Goal: Task Accomplishment & Management: Manage account settings

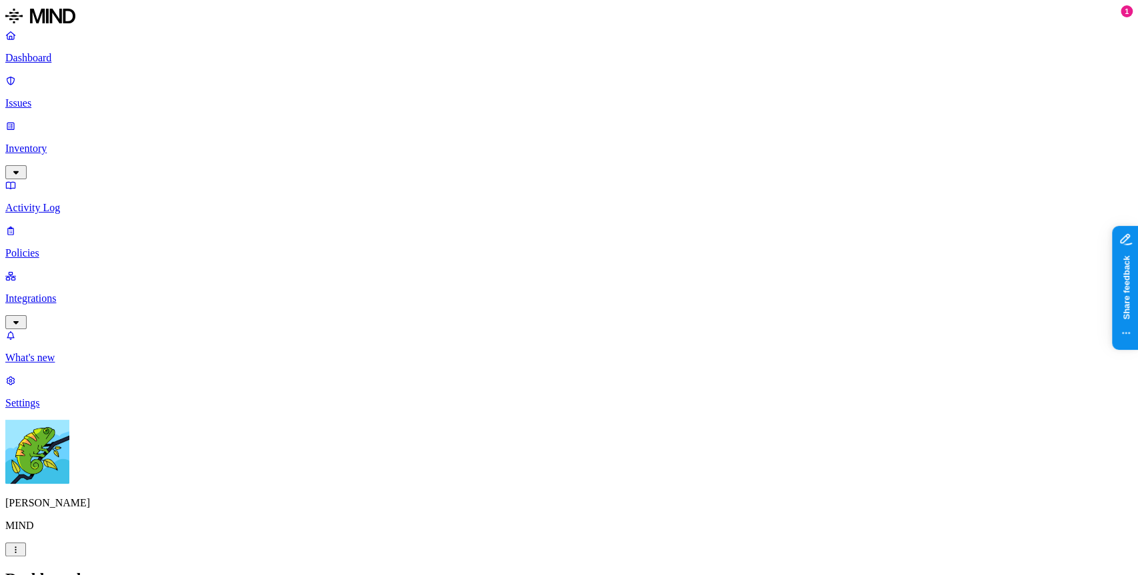
click at [36, 225] on link "Policies" at bounding box center [569, 242] width 1128 height 35
click at [108, 247] on p "Policies" at bounding box center [569, 253] width 1128 height 12
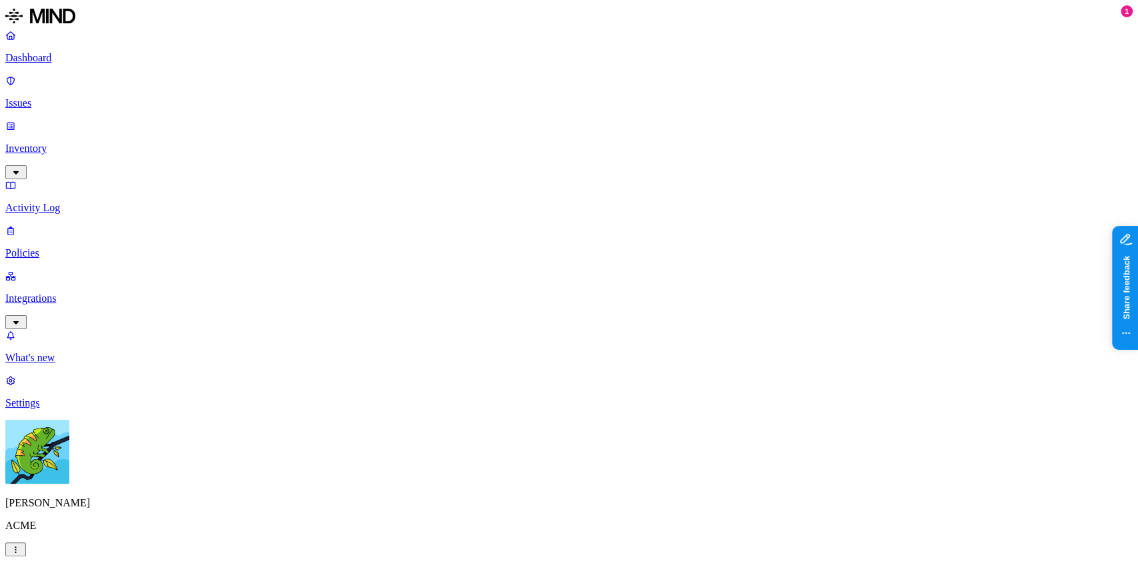
click at [533, 352] on label "Web Category" at bounding box center [513, 350] width 39 height 23
click at [603, 442] on div "Communication platforms" at bounding box center [558, 427] width 128 height 36
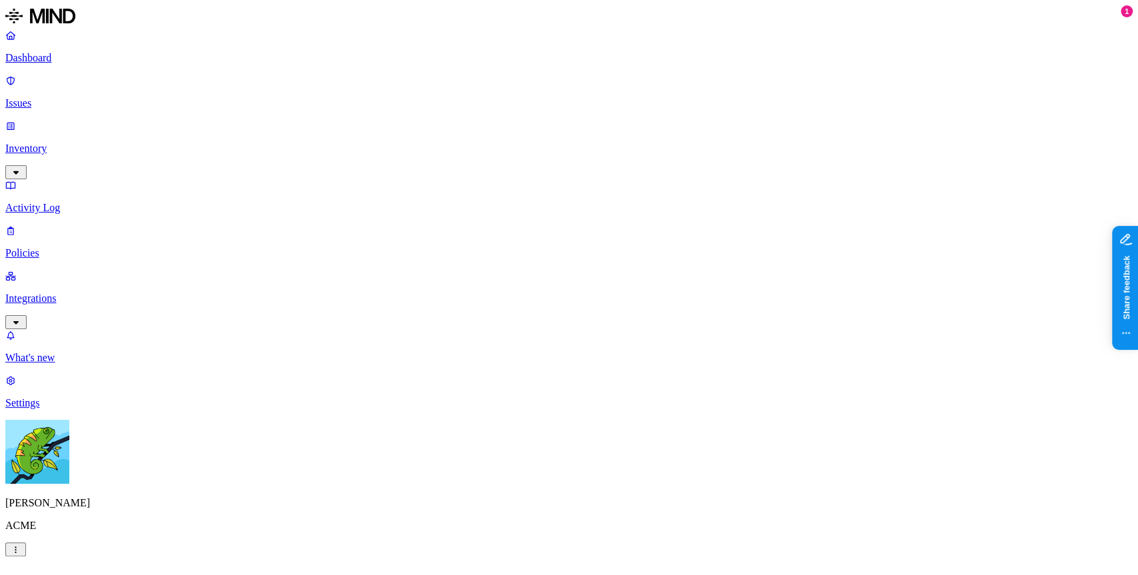
click at [529, 377] on label "Web Domain" at bounding box center [511, 371] width 35 height 23
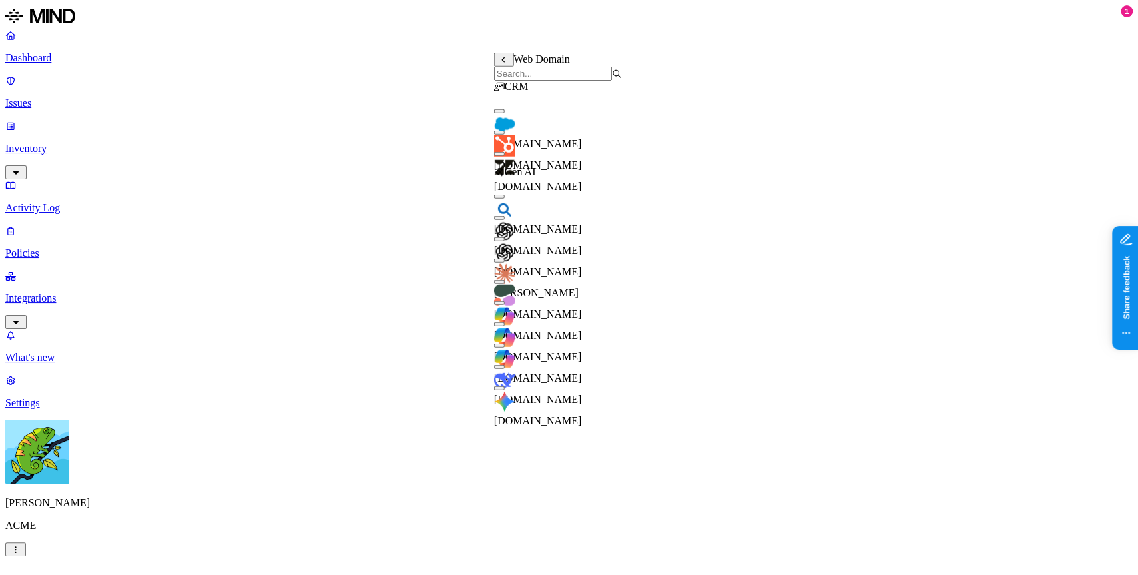
click at [579, 248] on div "[DOMAIN_NAME]" at bounding box center [558, 254] width 128 height 48
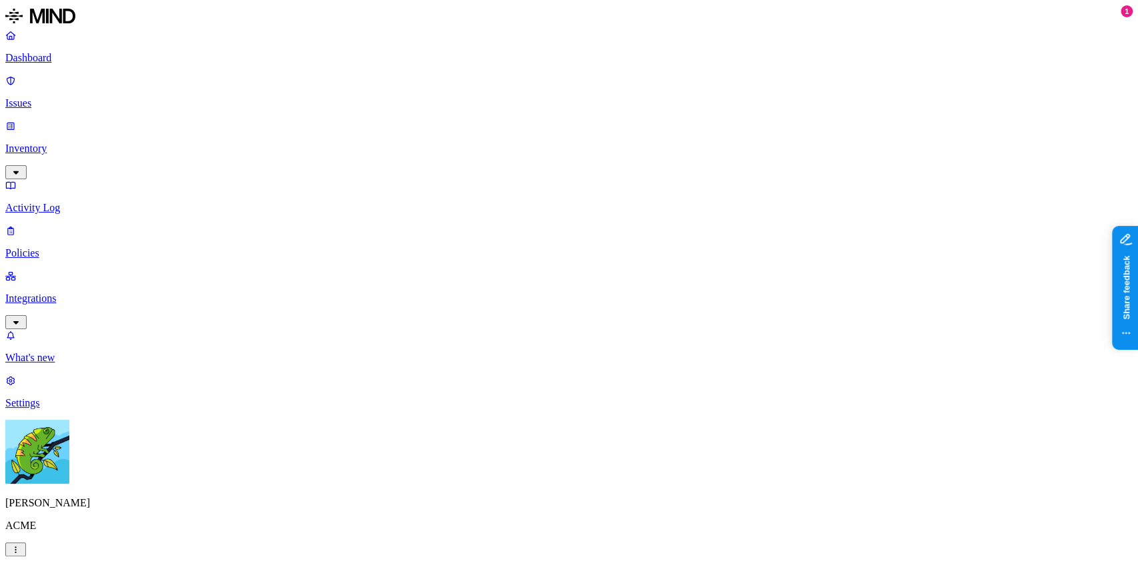
drag, startPoint x: 450, startPoint y: 330, endPoint x: 501, endPoint y: 331, distance: 50.7
drag, startPoint x: 508, startPoint y: 407, endPoint x: 537, endPoint y: 409, distance: 29.4
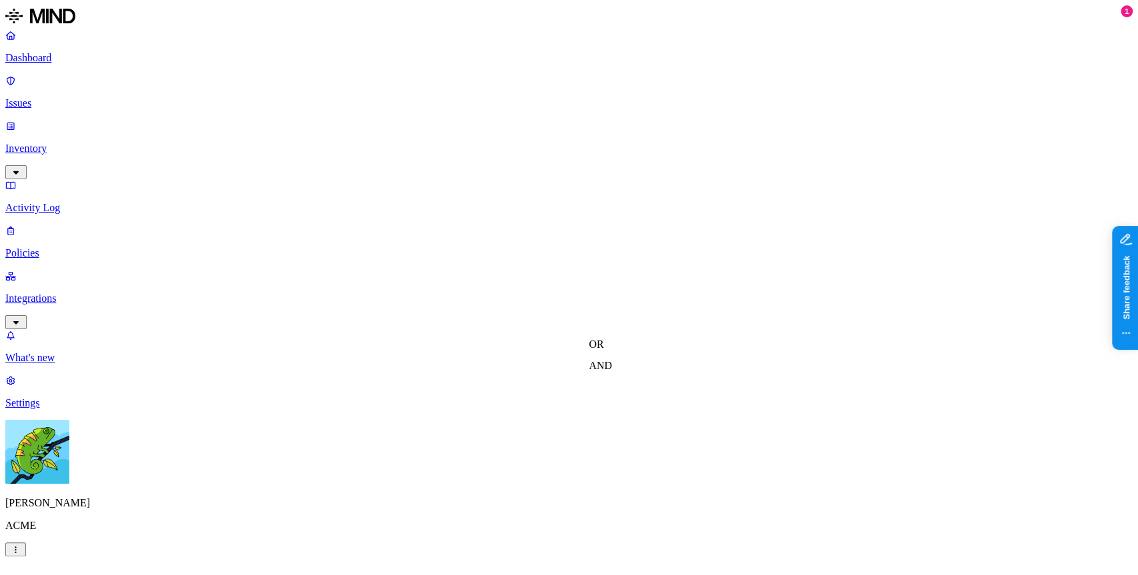
click at [603, 350] on label "OR" at bounding box center [596, 344] width 15 height 11
click at [623, 397] on label "Web Domain" at bounding box center [606, 385] width 35 height 23
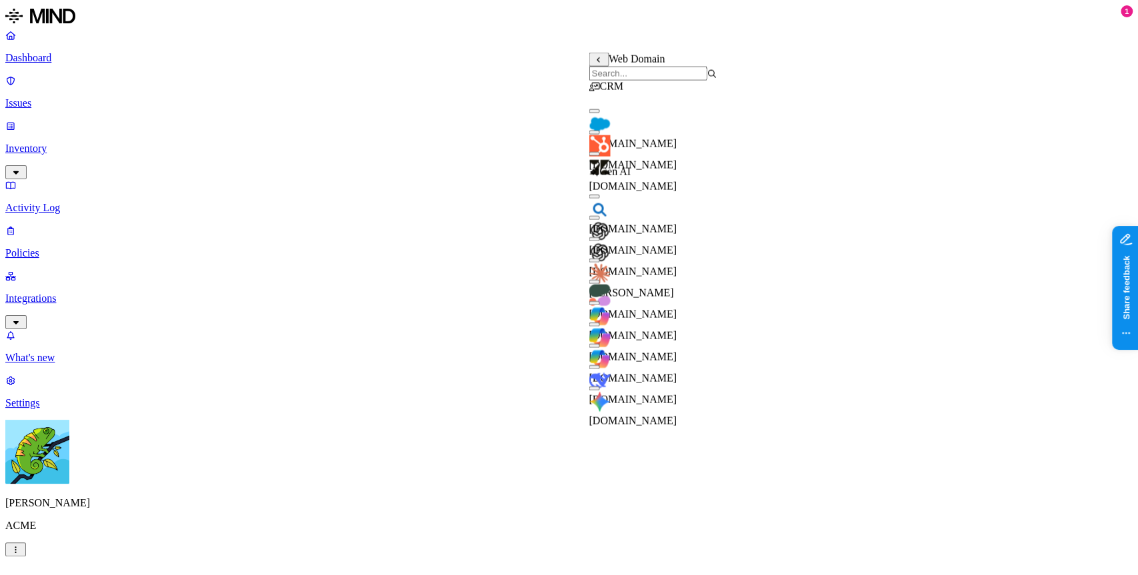
click at [687, 213] on div "[DOMAIN_NAME]" at bounding box center [653, 211] width 128 height 48
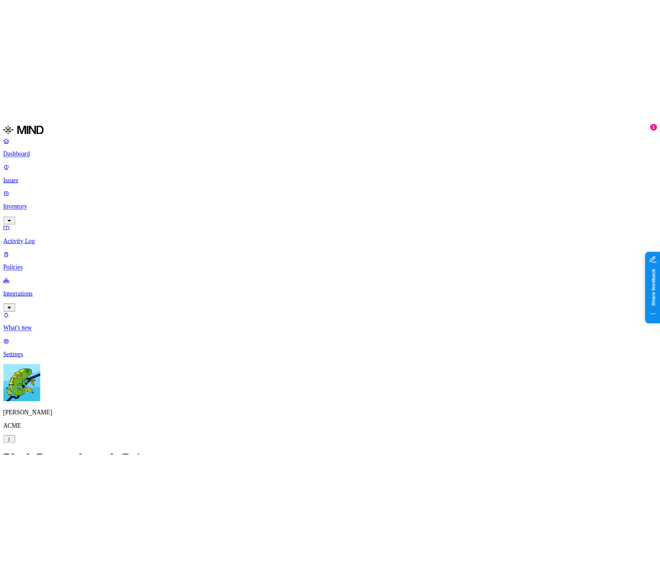
scroll to position [259, 0]
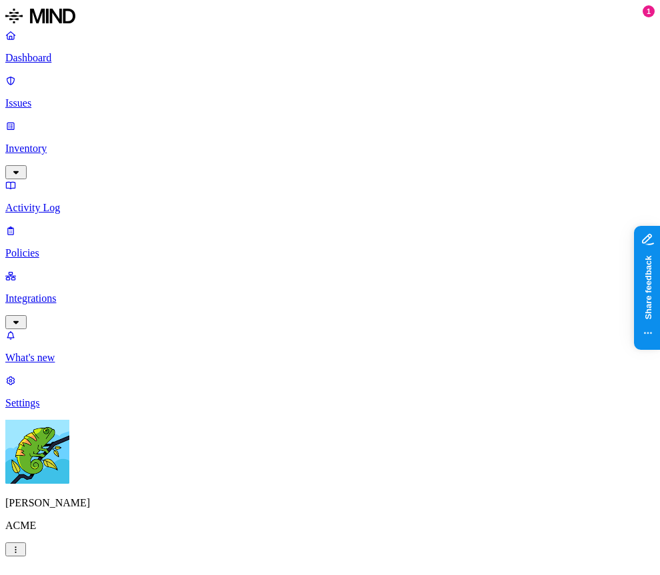
click at [270, 354] on label "Users" at bounding box center [258, 348] width 24 height 11
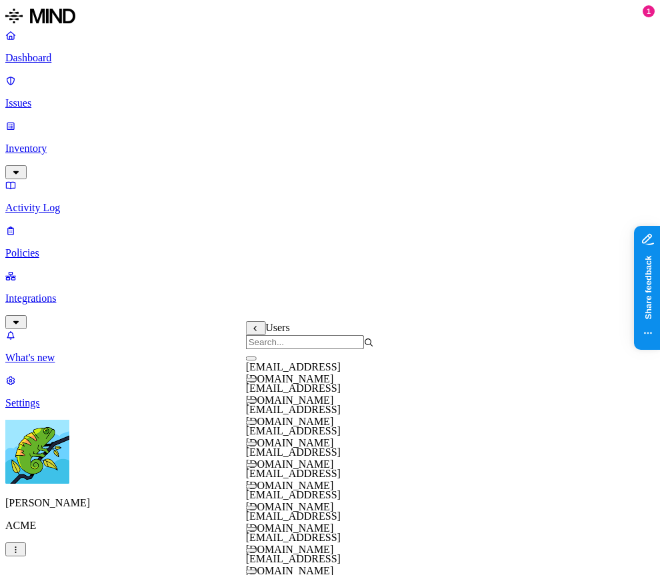
scroll to position [175, 0]
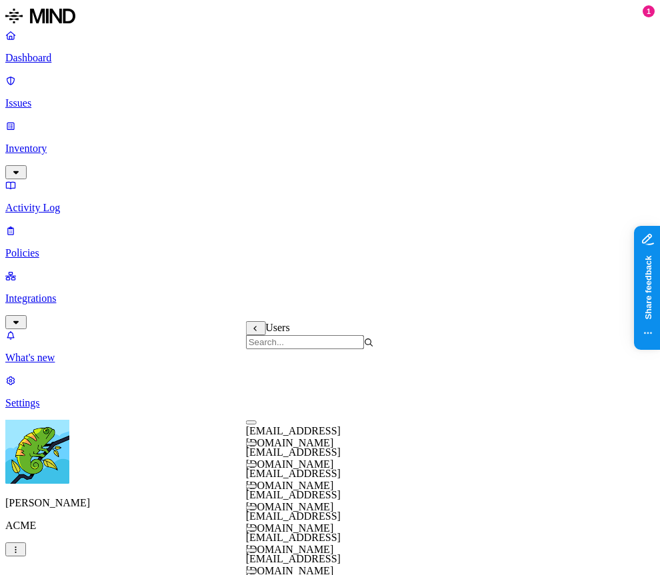
click at [257, 570] on button "button" at bounding box center [251, 572] width 11 height 4
click at [374, 325] on div "Users" at bounding box center [310, 335] width 128 height 28
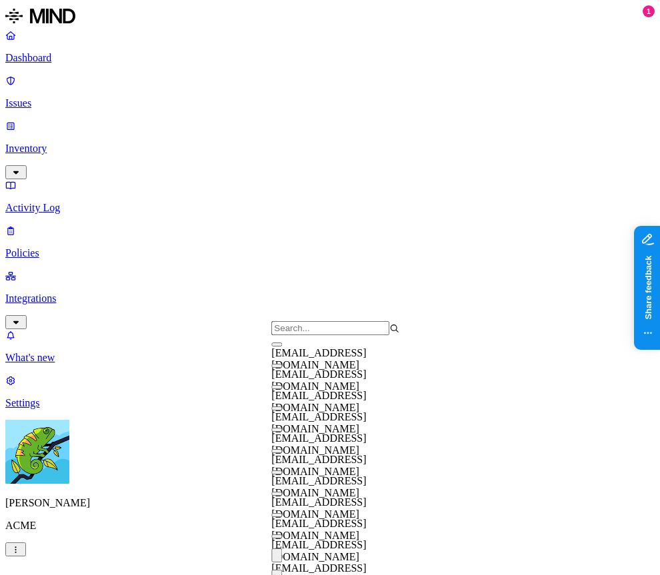
drag, startPoint x: 343, startPoint y: 284, endPoint x: 277, endPoint y: 329, distance: 80.1
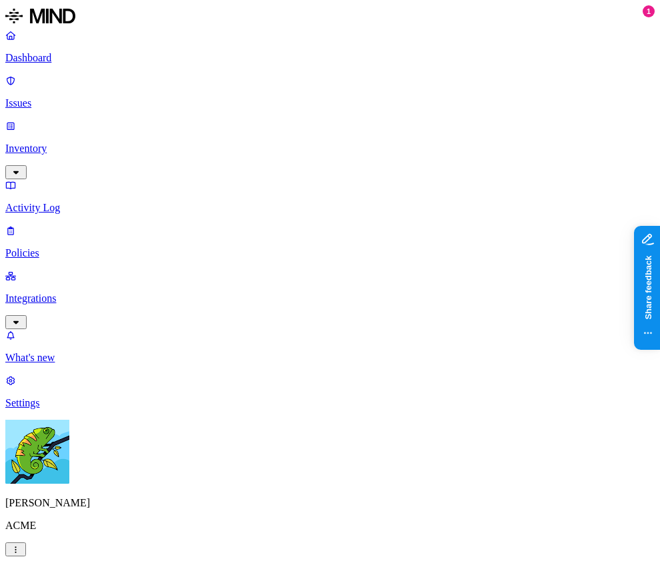
click at [54, 142] on div "Dashboard Issues Inventory Activity Log Policies Integrations" at bounding box center [329, 179] width 649 height 300
click at [54, 247] on p "Policies" at bounding box center [329, 253] width 649 height 12
click at [244, 570] on h2 "Policies" at bounding box center [329, 579] width 649 height 18
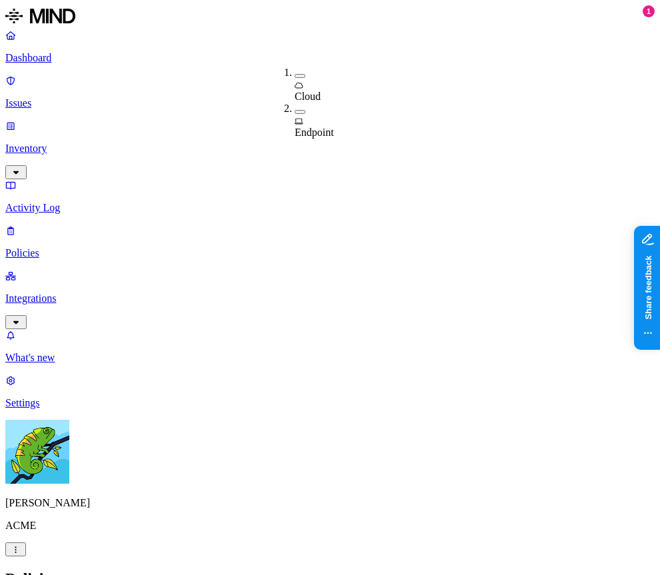
click at [306, 91] on span "Cloud" at bounding box center [308, 96] width 26 height 11
click at [337, 570] on h2 "Policies" at bounding box center [329, 579] width 649 height 18
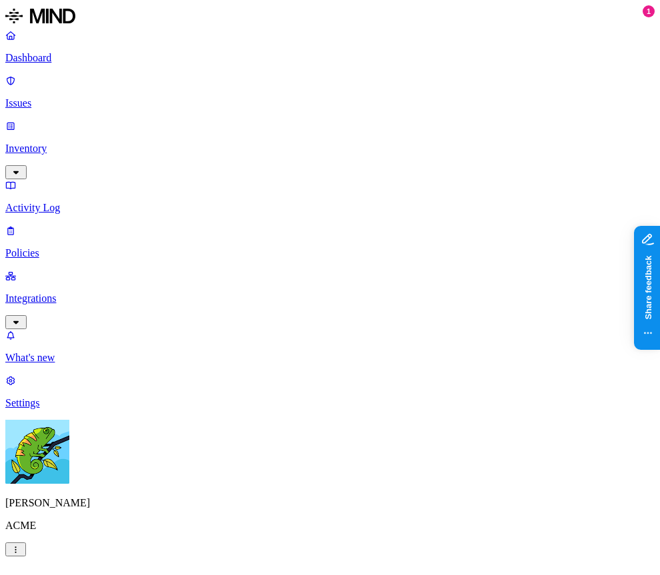
scroll to position [359, 0]
click at [501, 220] on label "OR" at bounding box center [494, 214] width 15 height 11
click at [520, 246] on label "Internal access" at bounding box center [503, 234] width 33 height 23
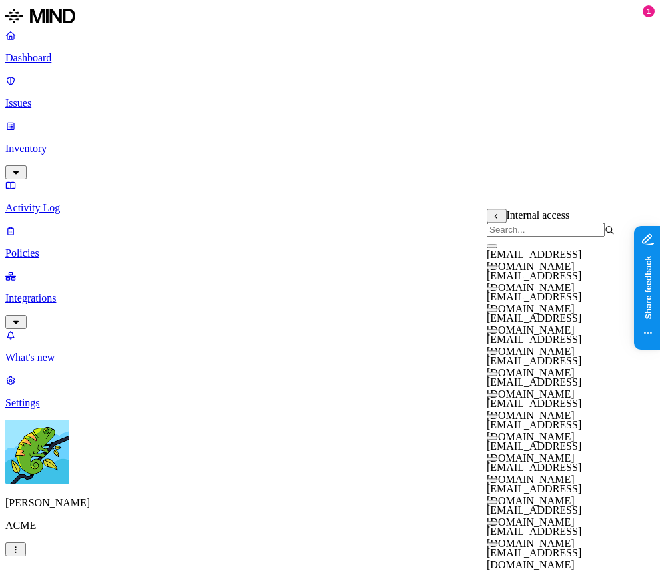
click at [571, 331] on span "[EMAIL_ADDRESS][DOMAIN_NAME]" at bounding box center [534, 324] width 95 height 23
click at [562, 355] on div "[EMAIL_ADDRESS][DOMAIN_NAME]" at bounding box center [551, 340] width 128 height 36
click at [560, 377] on div "[EMAIL_ADDRESS][DOMAIN_NAME]" at bounding box center [551, 361] width 128 height 36
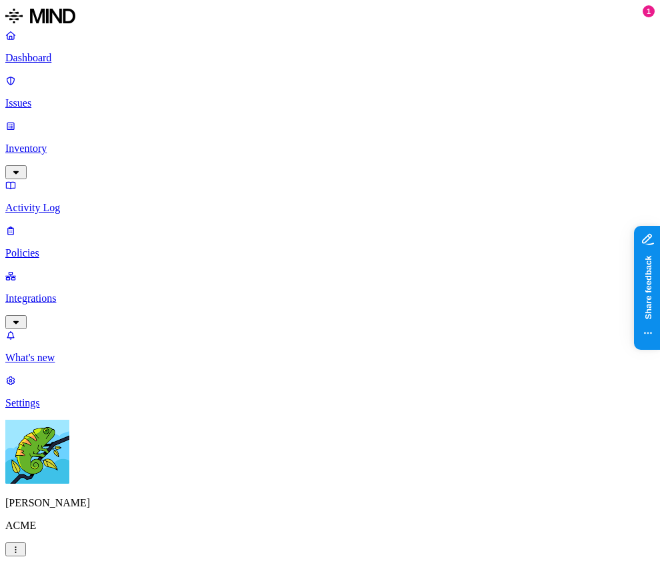
click at [389, 252] on label "AND" at bounding box center [377, 246] width 23 height 11
click at [399, 252] on label "Internal access" at bounding box center [382, 244] width 33 height 23
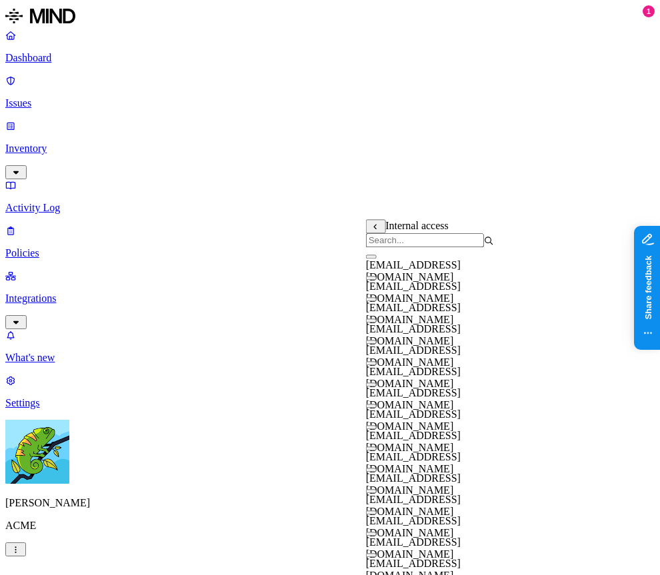
click at [461, 315] on span "[EMAIL_ADDRESS][DOMAIN_NAME]" at bounding box center [413, 313] width 95 height 23
click at [461, 385] on span "[EMAIL_ADDRESS][DOMAIN_NAME]" at bounding box center [413, 377] width 95 height 23
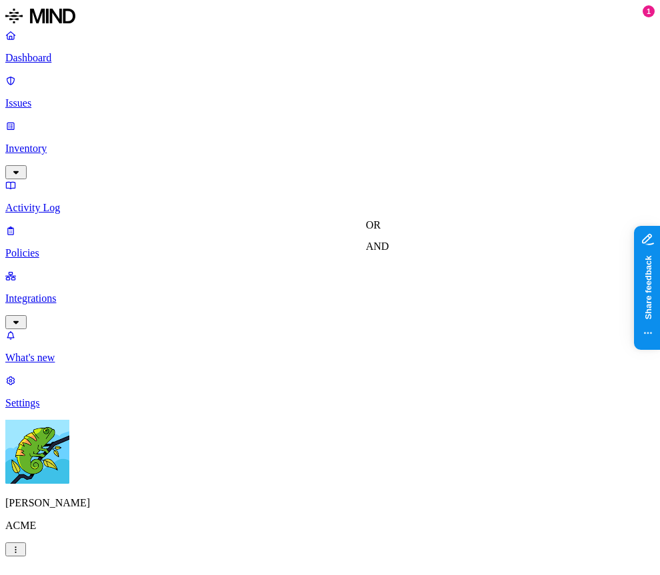
click at [319, 289] on label "is not" at bounding box center [312, 278] width 13 height 23
click at [270, 259] on label "is not" at bounding box center [263, 252] width 13 height 23
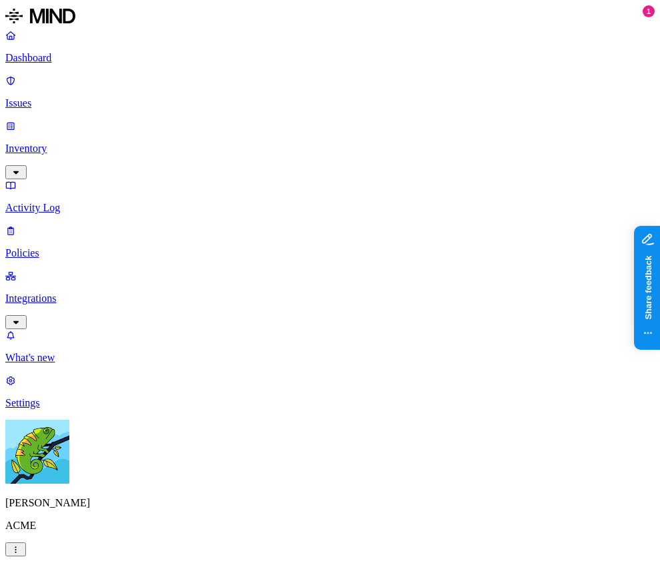
click at [403, 252] on label "AND" at bounding box center [390, 246] width 23 height 11
click at [413, 249] on label "Internal access" at bounding box center [395, 244] width 33 height 23
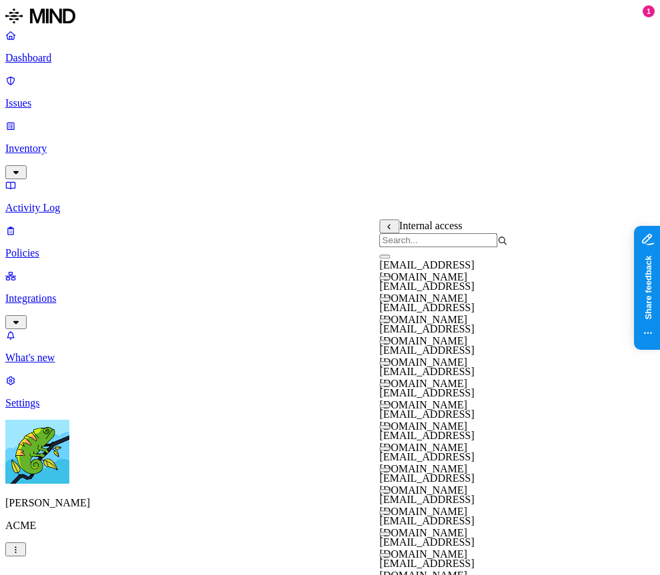
click at [449, 247] on input "search" at bounding box center [438, 240] width 118 height 14
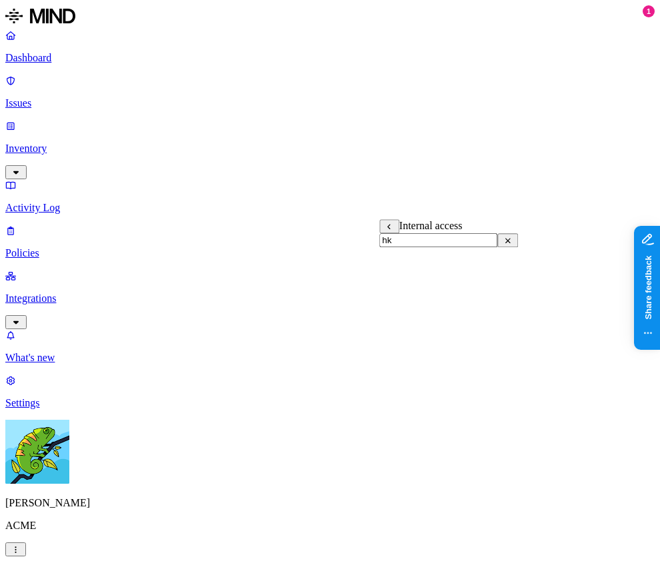
type input "h"
type input "I should be "text-default" color"
click at [534, 43] on div "Click here to open" at bounding box center [520, 47] width 65 height 9
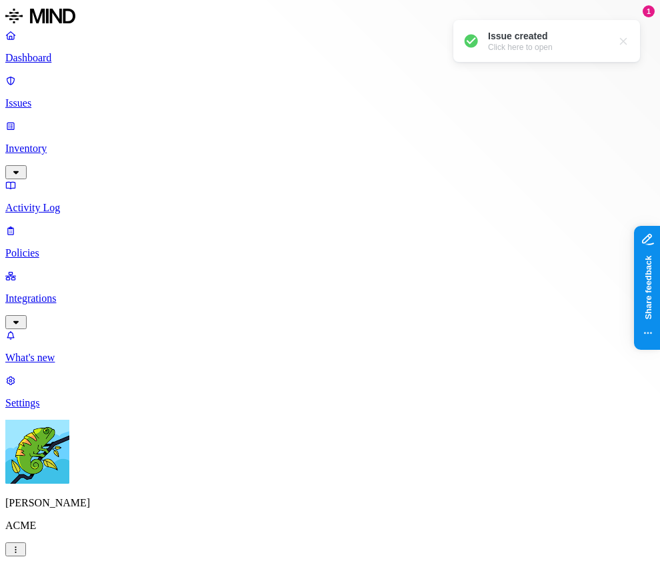
click at [509, 33] on div "Issue created" at bounding box center [549, 36] width 122 height 13
drag, startPoint x: 511, startPoint y: 139, endPoint x: 549, endPoint y: 129, distance: 40.1
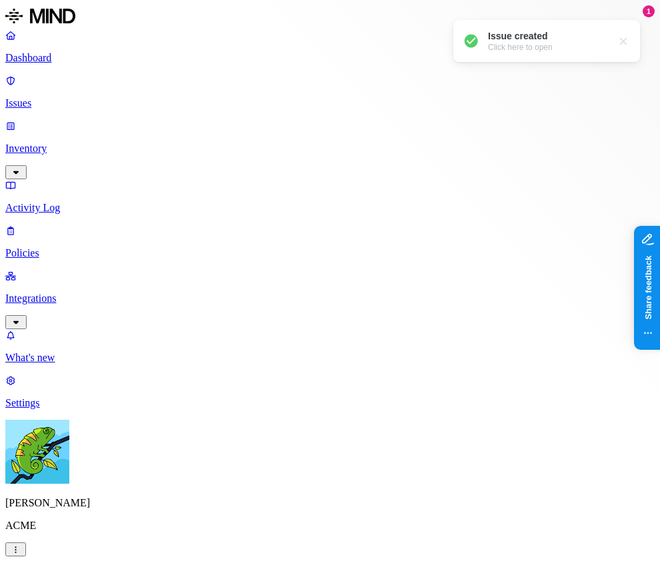
click at [279, 279] on label "Specific application" at bounding box center [254, 282] width 47 height 23
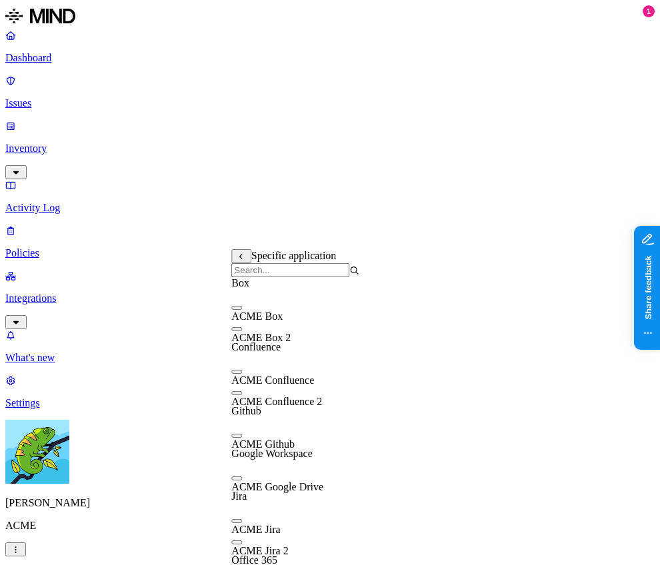
drag, startPoint x: 355, startPoint y: 338, endPoint x: 353, endPoint y: 358, distance: 20.0
click at [355, 339] on div "ACME Box 2" at bounding box center [295, 332] width 128 height 24
click at [359, 408] on div "ACME Confluence 2" at bounding box center [295, 396] width 128 height 24
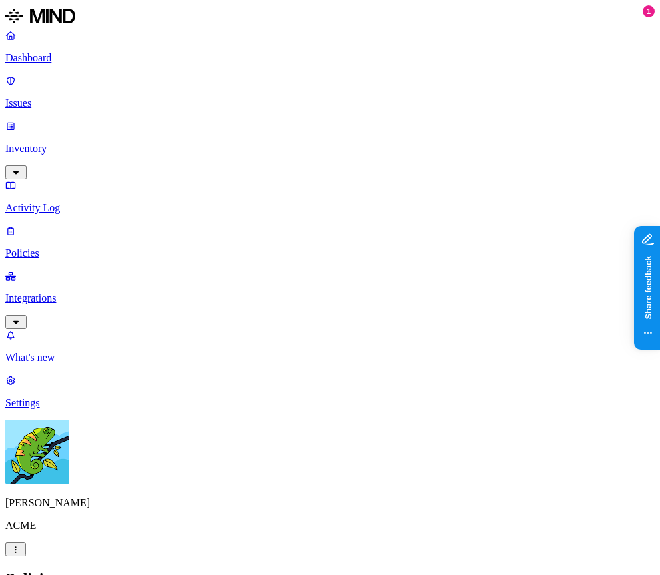
click at [277, 145] on label "Classification" at bounding box center [260, 139] width 59 height 11
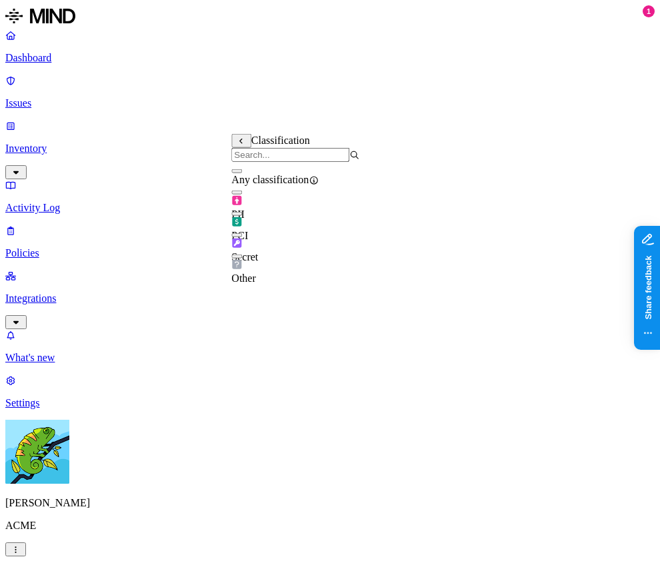
click at [341, 271] on div "Other" at bounding box center [295, 265] width 128 height 37
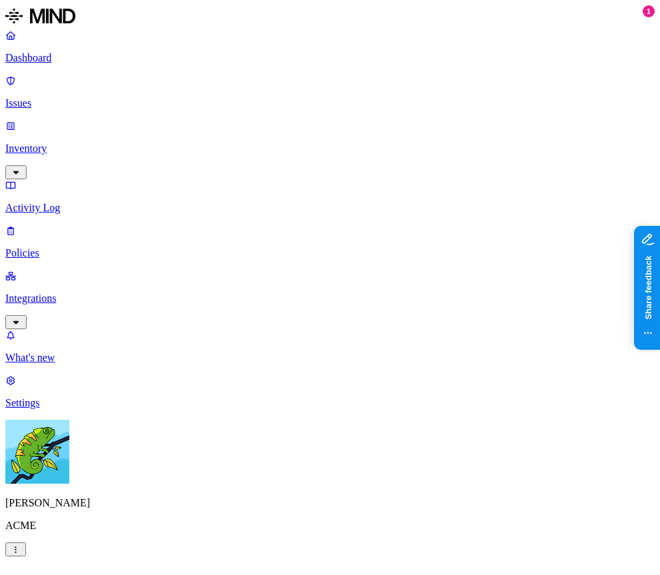
click at [342, 145] on label "OR" at bounding box center [334, 139] width 15 height 11
click at [331, 145] on button at bounding box center [337, 141] width 20 height 14
click at [349, 167] on label "AND" at bounding box center [338, 160] width 23 height 11
click at [365, 202] on label "File type" at bounding box center [345, 196] width 37 height 11
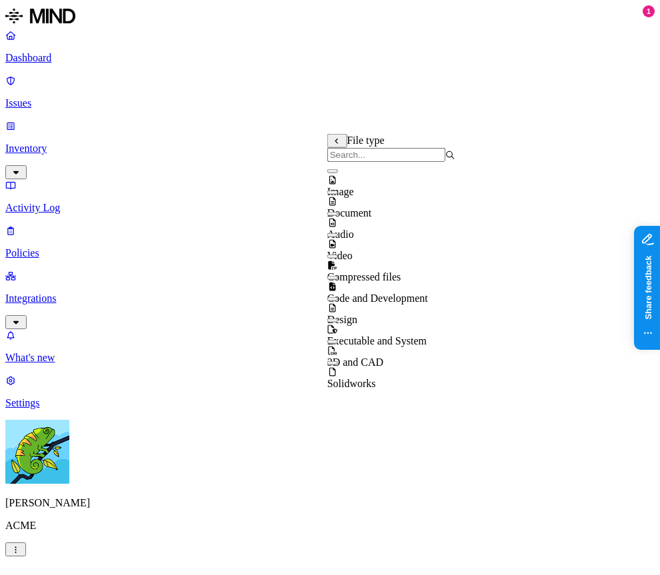
scroll to position [21, 0]
click at [336, 134] on div "File type Image Document Audio Video Compressed files Code and Development Desi…" at bounding box center [391, 254] width 128 height 241
click at [336, 141] on icon at bounding box center [337, 140] width 9 height 7
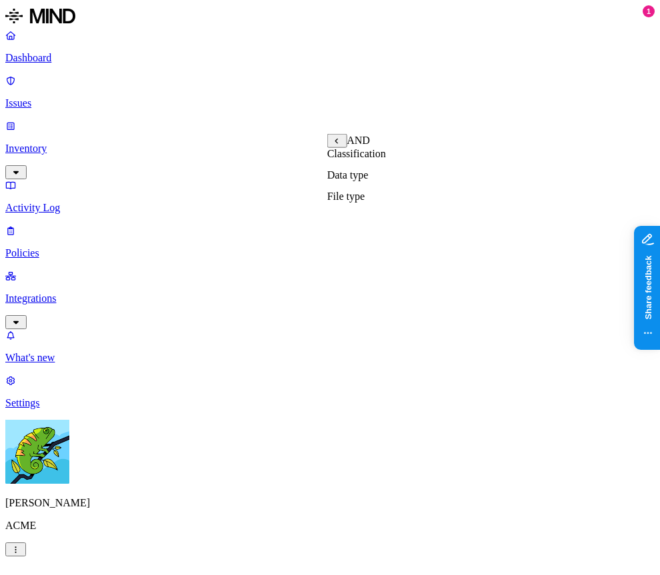
click at [340, 139] on label "OR" at bounding box center [334, 139] width 15 height 11
click at [347, 193] on label "Data type" at bounding box center [337, 180] width 20 height 23
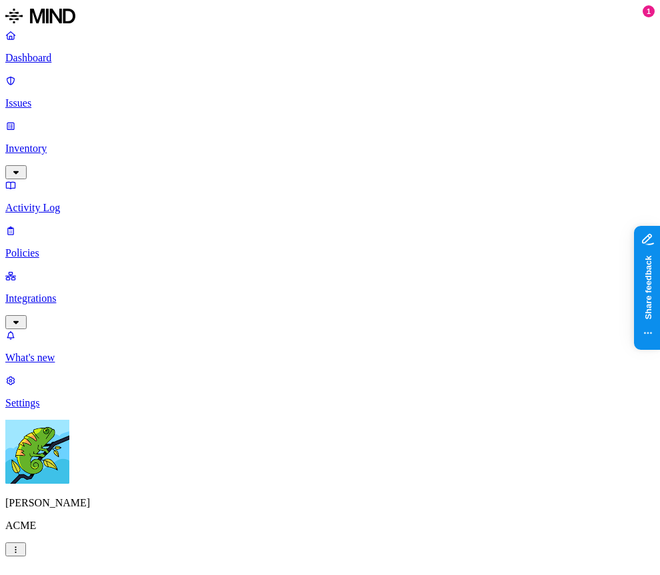
click at [501, 145] on label "OR" at bounding box center [494, 139] width 15 height 11
click at [510, 167] on label "AND" at bounding box center [498, 160] width 23 height 11
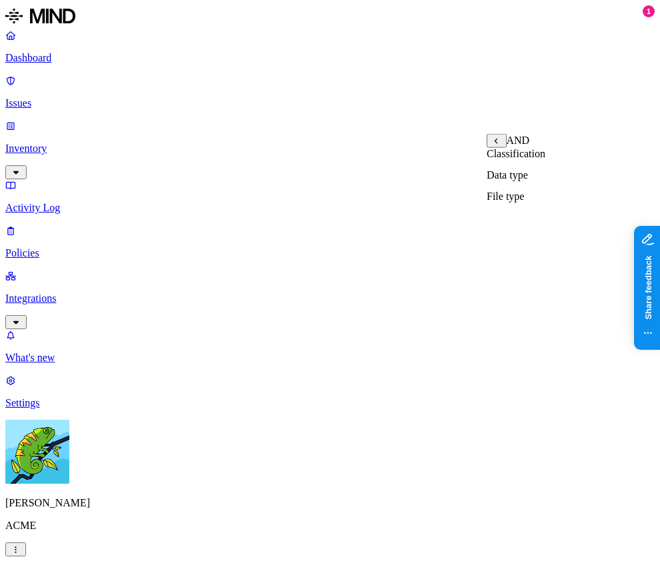
click at [535, 159] on label "Classification" at bounding box center [516, 153] width 59 height 11
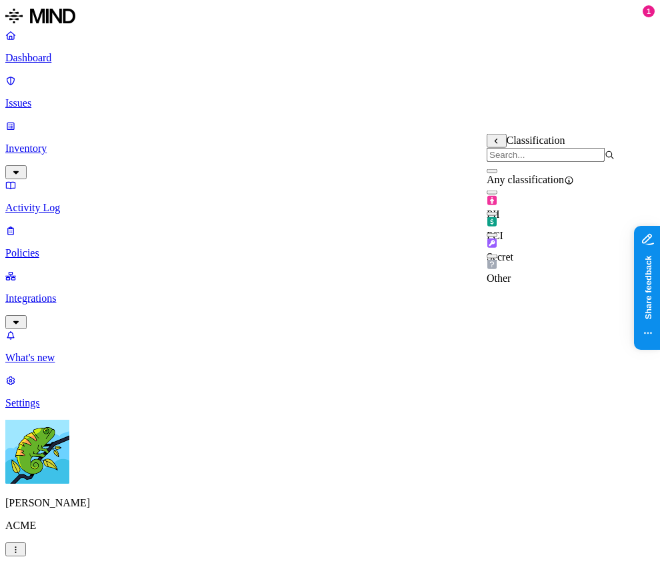
click at [492, 145] on icon at bounding box center [496, 140] width 9 height 7
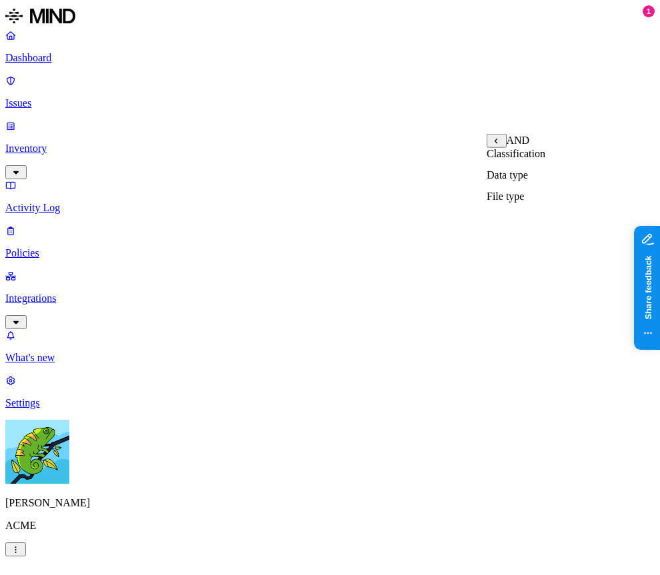
click at [525, 181] on label "Data type" at bounding box center [507, 174] width 41 height 11
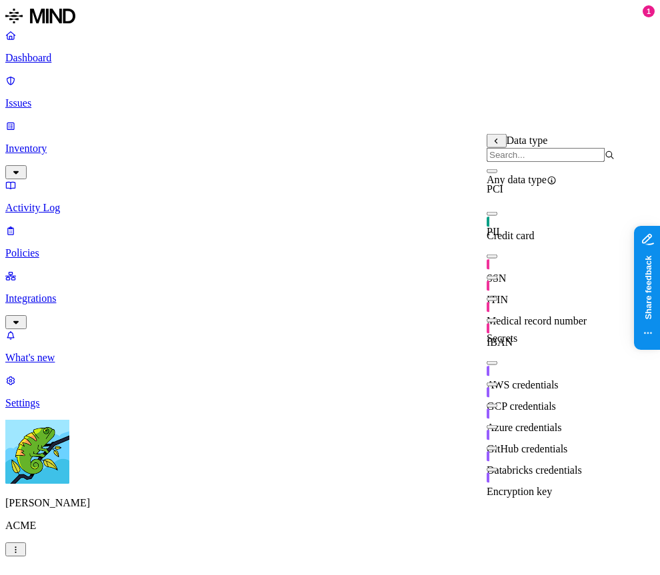
scroll to position [235, 0]
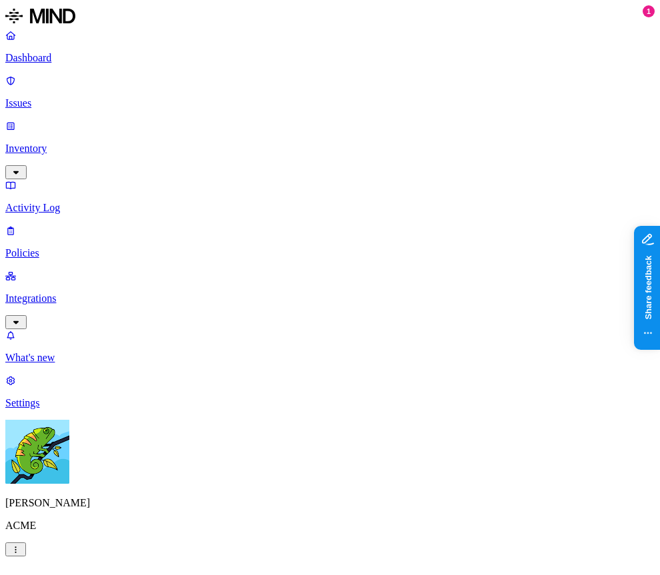
drag, startPoint x: 393, startPoint y: 149, endPoint x: 400, endPoint y: 151, distance: 7.6
click at [409, 188] on label "AND" at bounding box center [396, 182] width 23 height 11
click at [444, 181] on label "Classification" at bounding box center [414, 174] width 59 height 11
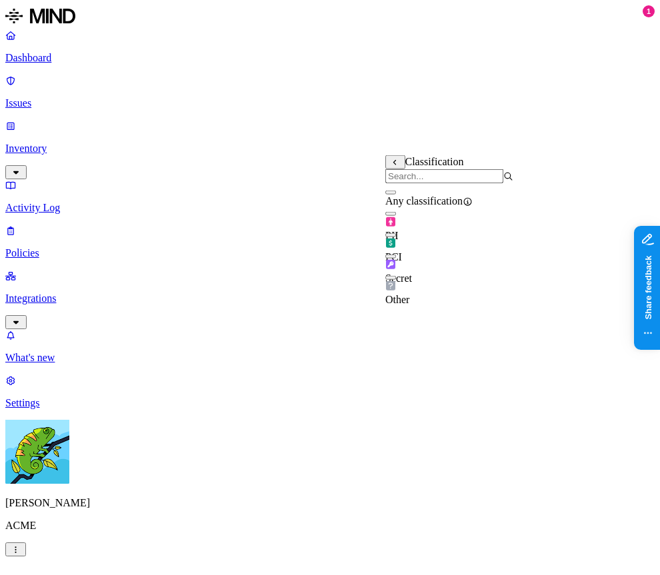
click at [467, 301] on div "Other" at bounding box center [449, 287] width 128 height 37
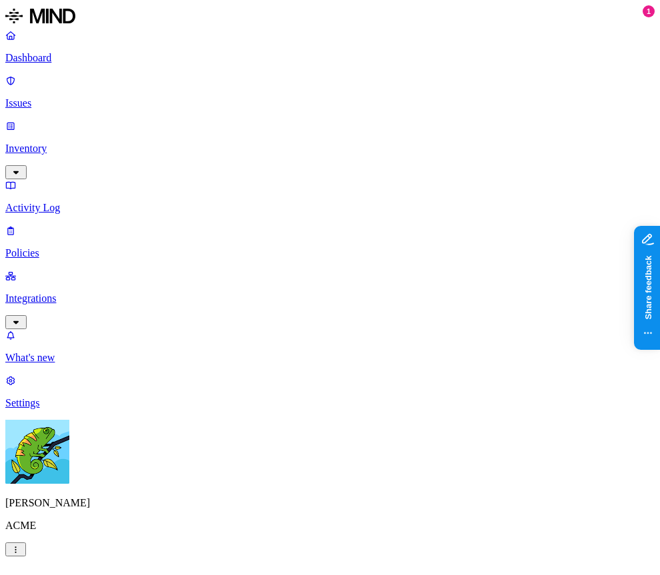
scroll to position [733, 0]
drag, startPoint x: 485, startPoint y: 413, endPoint x: 293, endPoint y: 357, distance: 199.2
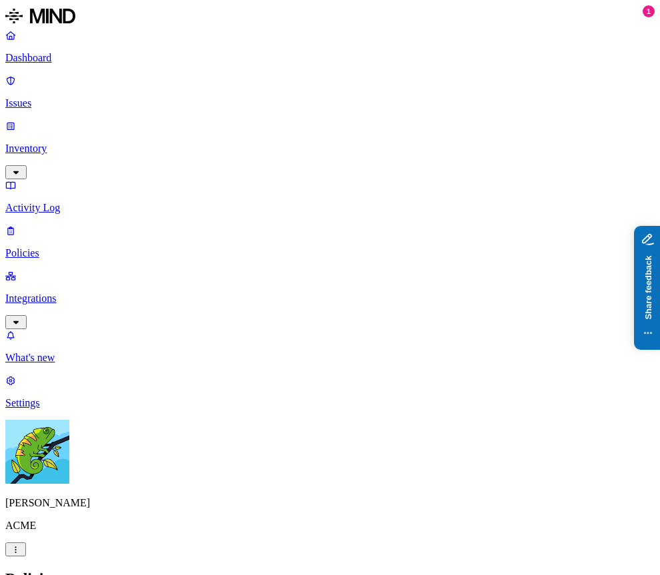
copy div "Classification is Other OR Data type is Mind Test File AND Data type is Mind Te…"
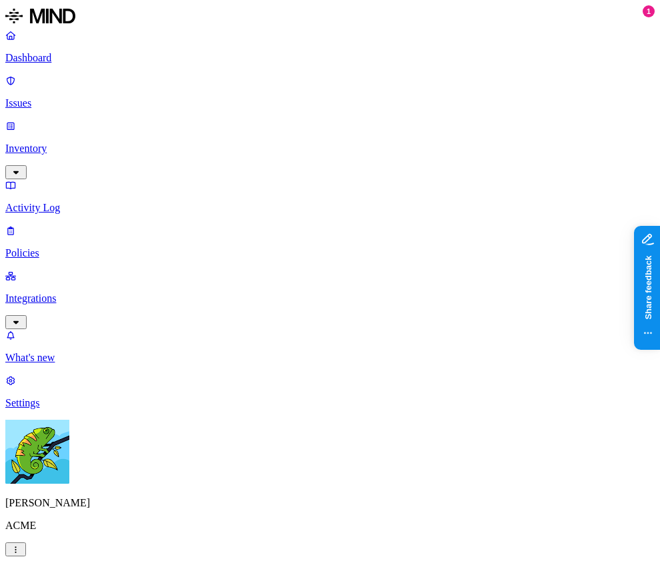
click at [370, 397] on div "OR AND" at bounding box center [370, 415] width 0 height 43
click at [385, 401] on label "OR" at bounding box center [377, 399] width 15 height 11
click at [429, 419] on label "Classification" at bounding box center [399, 413] width 59 height 11
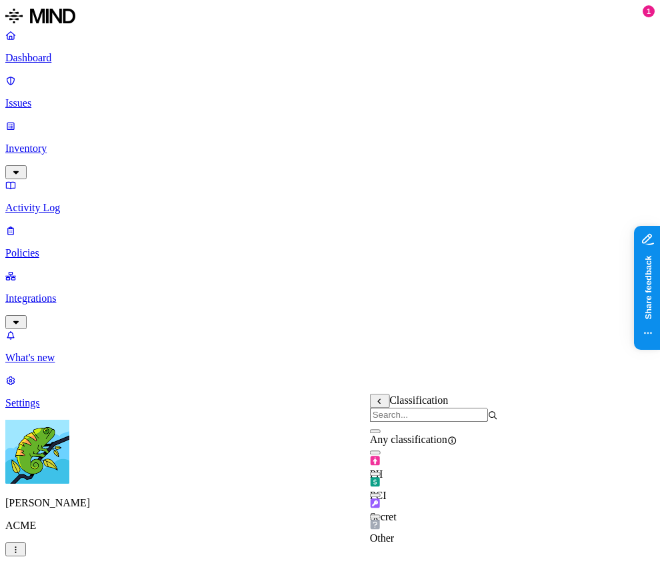
click at [454, 537] on div "Other" at bounding box center [434, 525] width 128 height 37
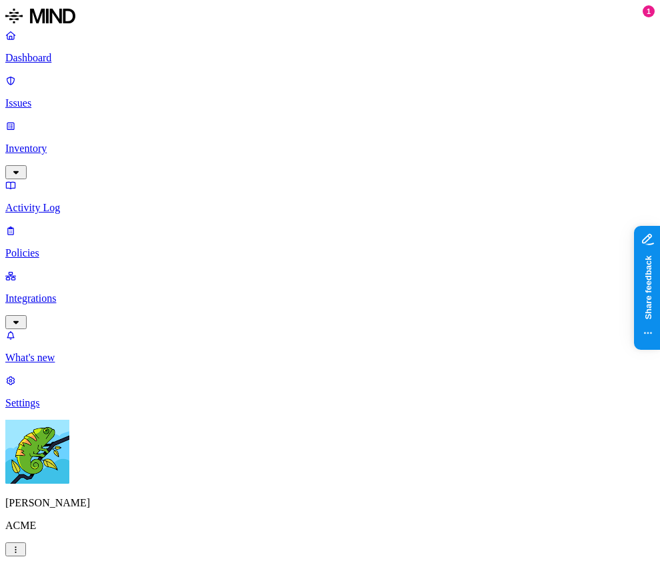
click at [501, 405] on label "OR" at bounding box center [494, 399] width 15 height 11
click at [507, 450] on label "Data type" at bounding box center [497, 440] width 20 height 23
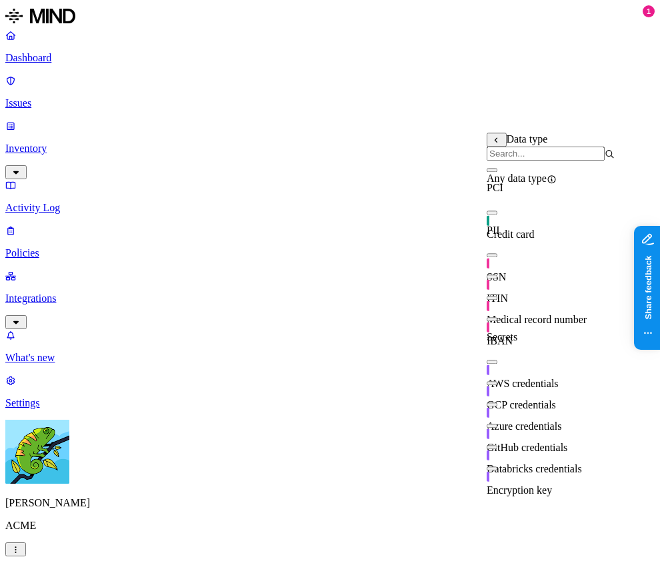
scroll to position [235, 0]
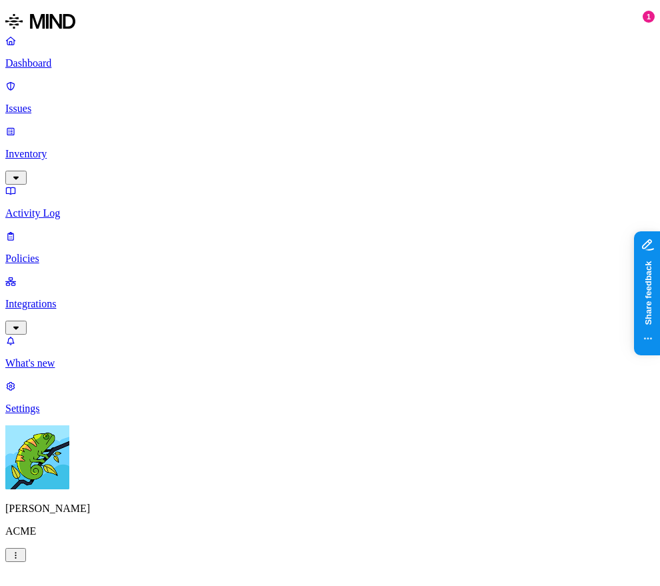
scroll to position [91, 0]
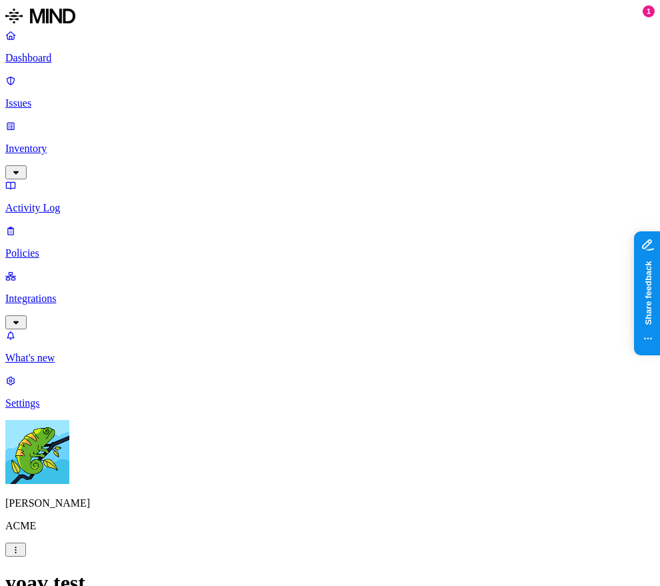
click at [400, 455] on label "OR" at bounding box center [392, 448] width 15 height 11
click at [433, 469] on label "Classification" at bounding box center [414, 462] width 59 height 11
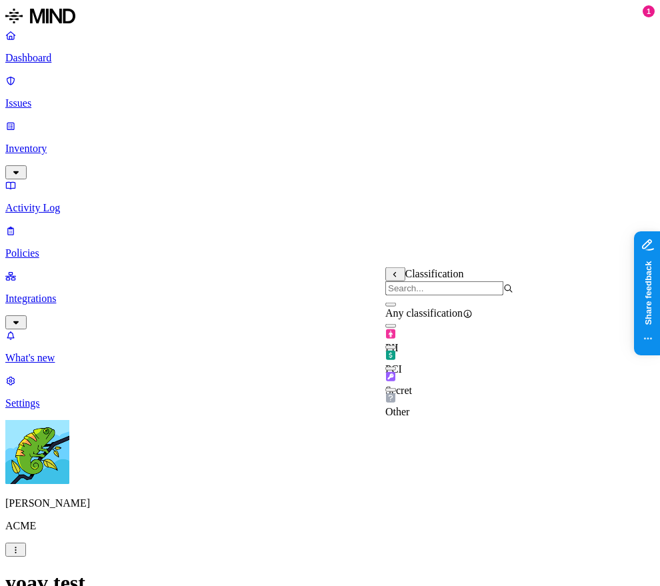
click at [449, 410] on div "Other" at bounding box center [449, 399] width 128 height 37
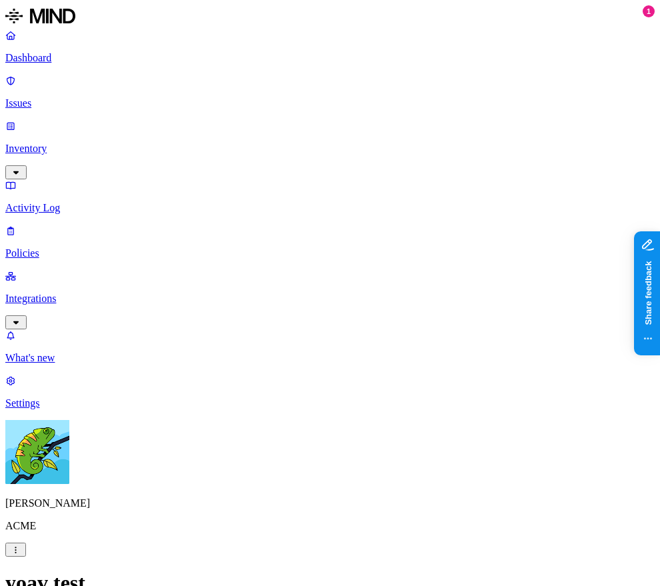
click at [501, 455] on label "OR" at bounding box center [494, 448] width 15 height 11
click at [507, 500] on label "Data type" at bounding box center [497, 490] width 20 height 23
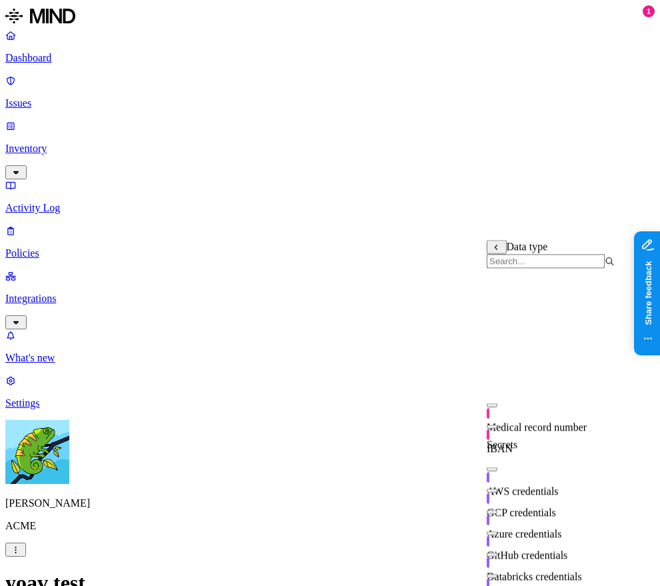
scroll to position [229, 0]
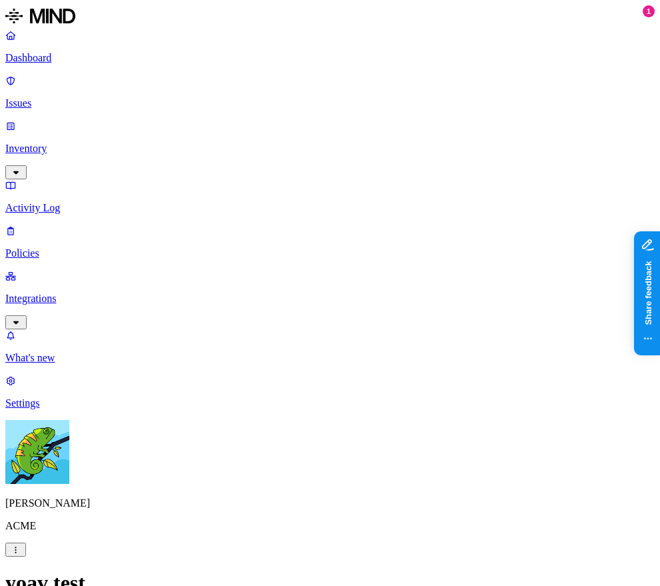
scroll to position [721, 0]
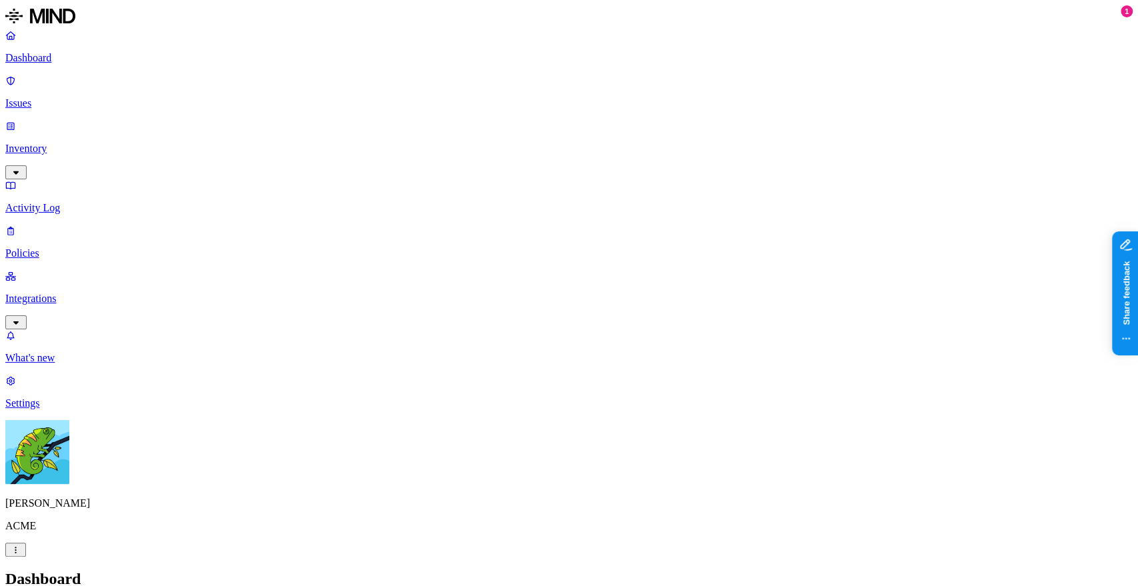
click at [50, 225] on link "Policies" at bounding box center [569, 242] width 1128 height 35
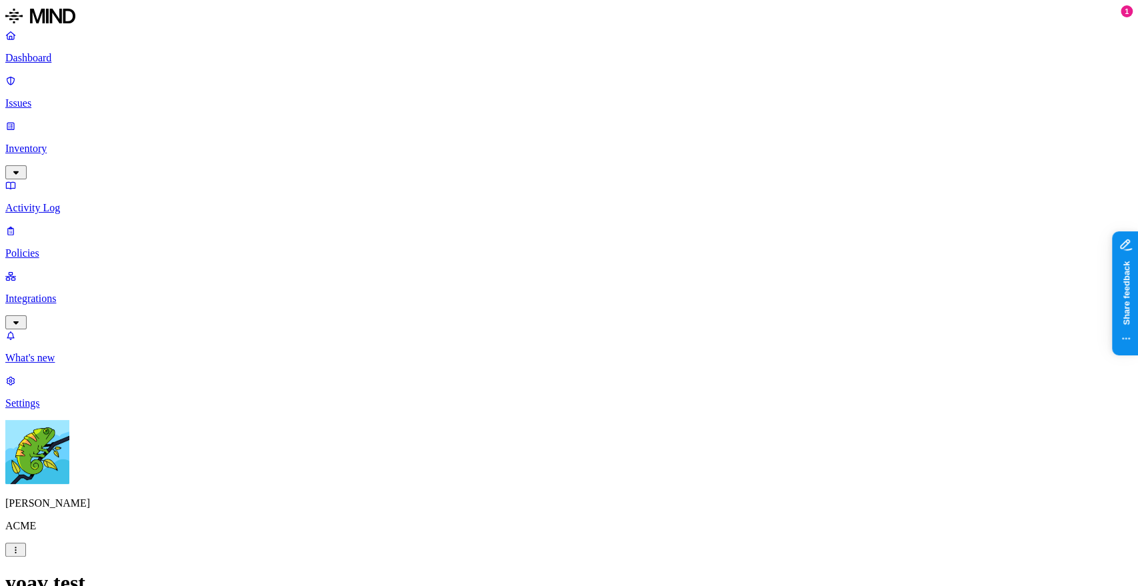
click at [533, 481] on label "Web Category" at bounding box center [513, 474] width 39 height 23
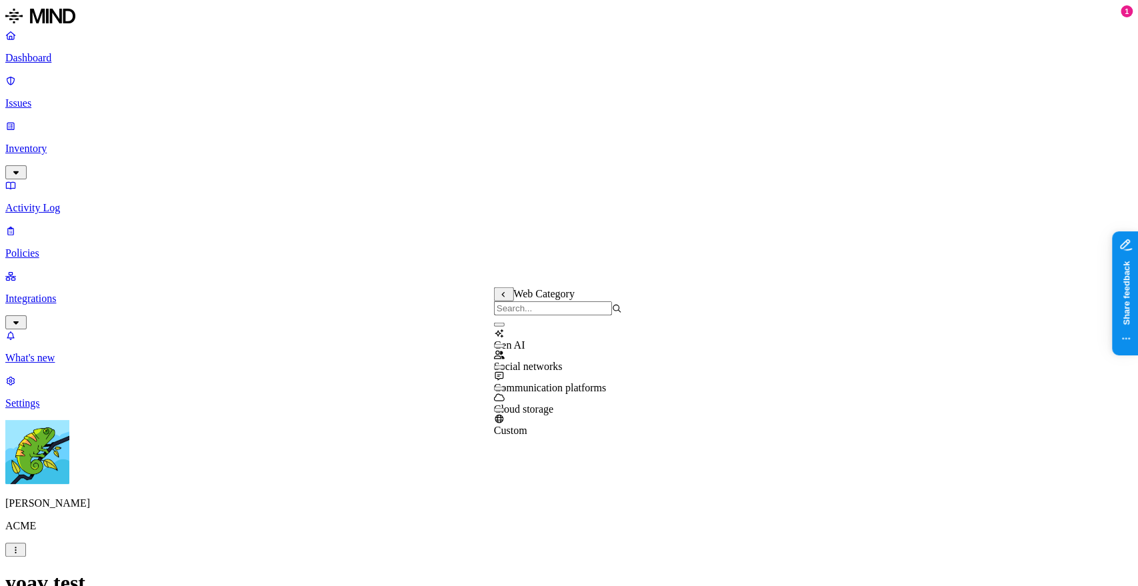
click at [581, 389] on div "Communication platforms" at bounding box center [558, 382] width 128 height 24
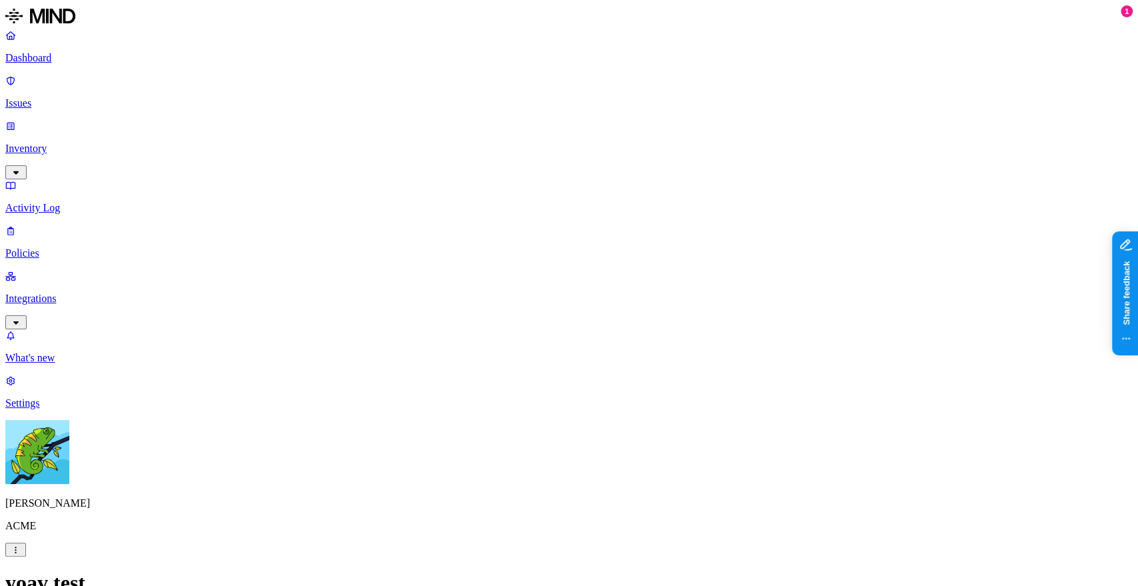
click at [506, 497] on label "is not" at bounding box center [499, 496] width 13 height 23
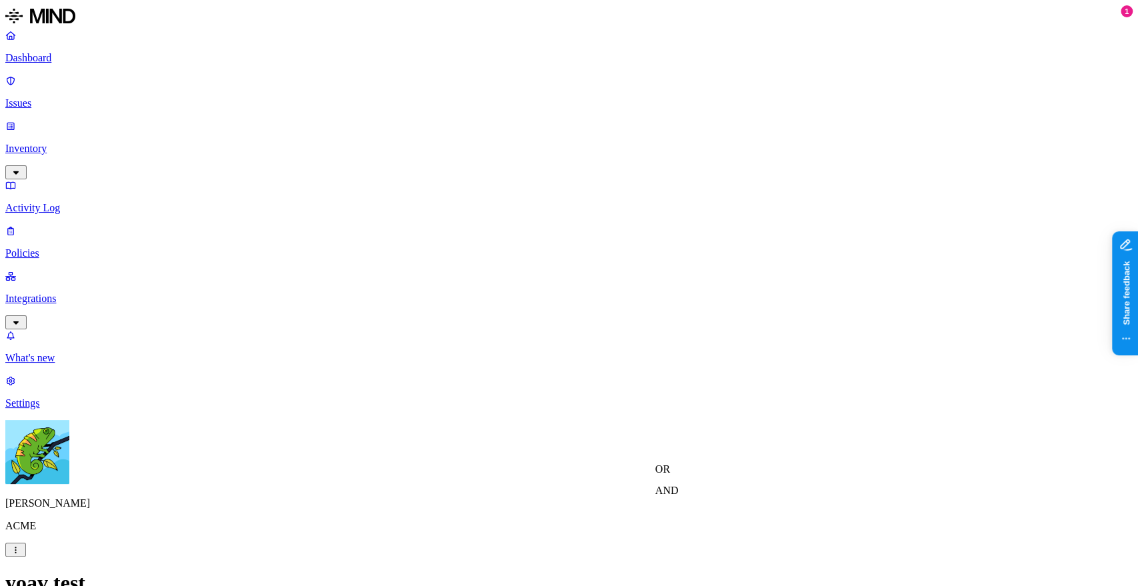
click at [679, 496] on label "AND" at bounding box center [666, 490] width 23 height 11
click at [693, 501] on label "Web Category" at bounding box center [674, 488] width 39 height 23
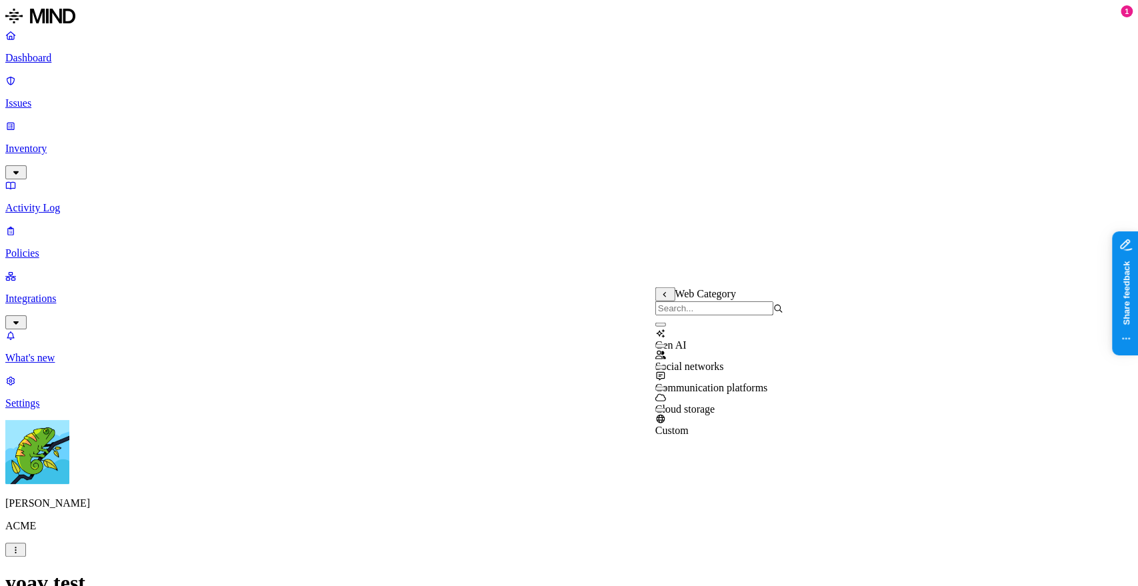
drag, startPoint x: 730, startPoint y: 434, endPoint x: 741, endPoint y: 401, distance: 34.6
click at [730, 435] on div "Custom" at bounding box center [719, 419] width 128 height 36
click at [724, 365] on span "Social networks" at bounding box center [689, 366] width 69 height 11
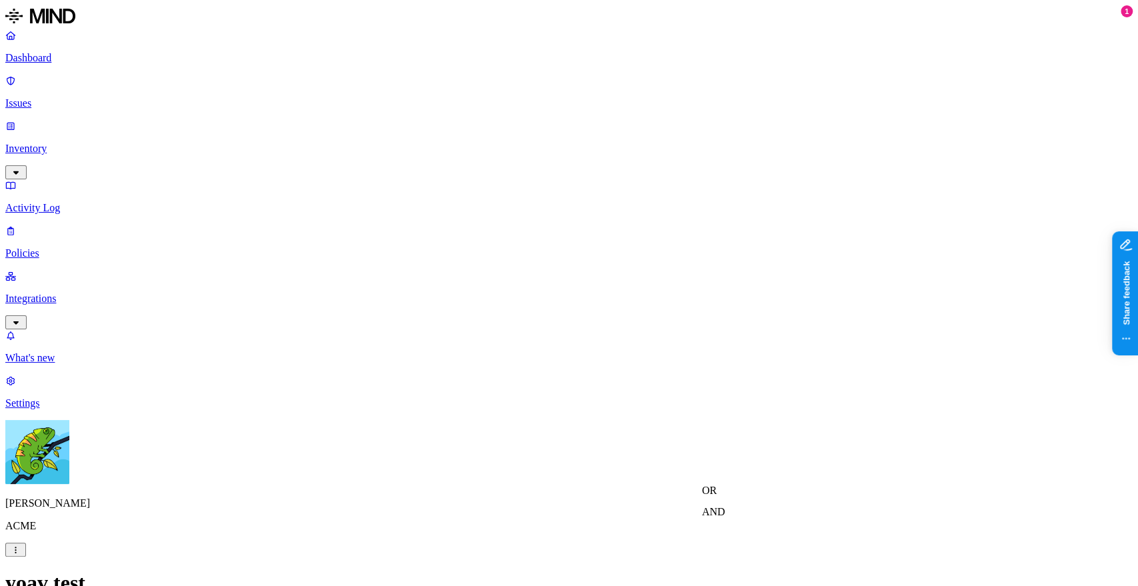
click at [717, 491] on label "OR" at bounding box center [709, 490] width 15 height 11
click at [737, 539] on label "Web Domain" at bounding box center [719, 531] width 35 height 23
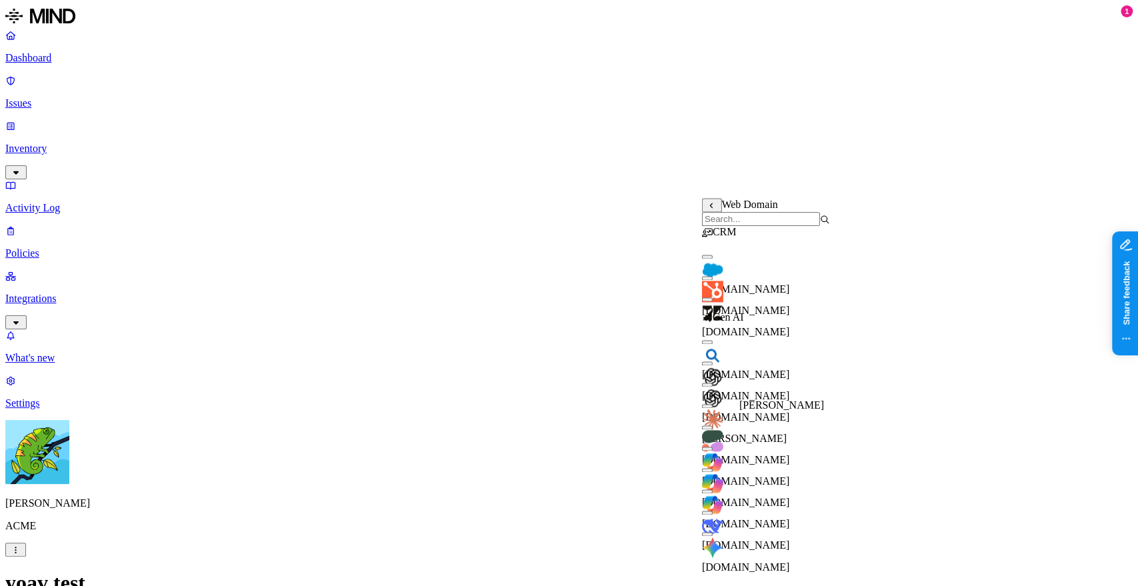
click at [766, 428] on div "[PERSON_NAME]" at bounding box center [766, 427] width 128 height 36
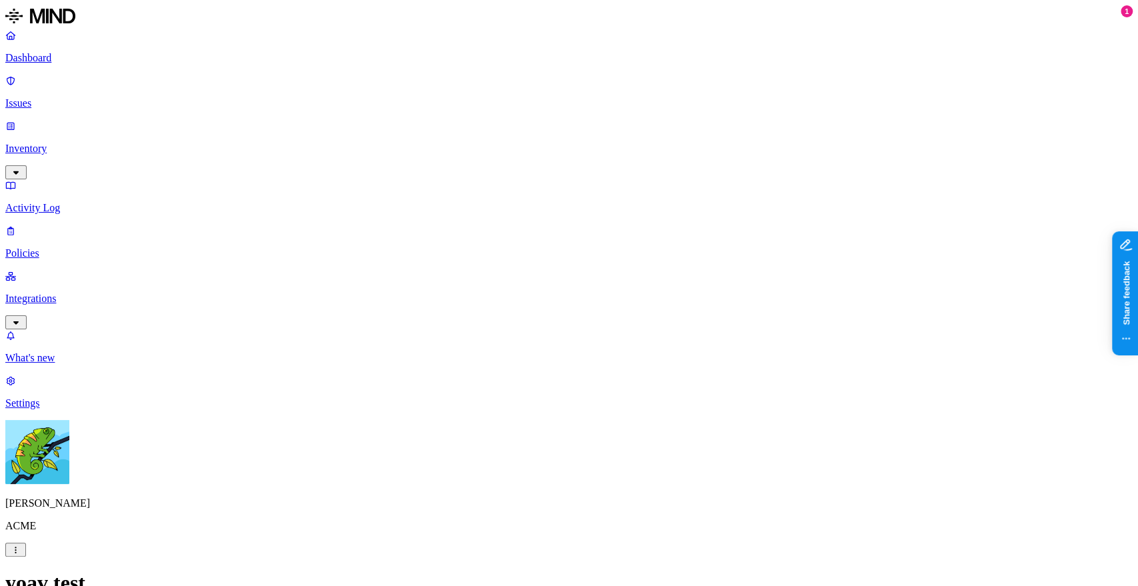
click at [542, 535] on label "is not" at bounding box center [535, 536] width 13 height 23
drag, startPoint x: 659, startPoint y: 519, endPoint x: 665, endPoint y: 505, distance: 15.2
click at [646, 515] on label "OR" at bounding box center [638, 508] width 15 height 11
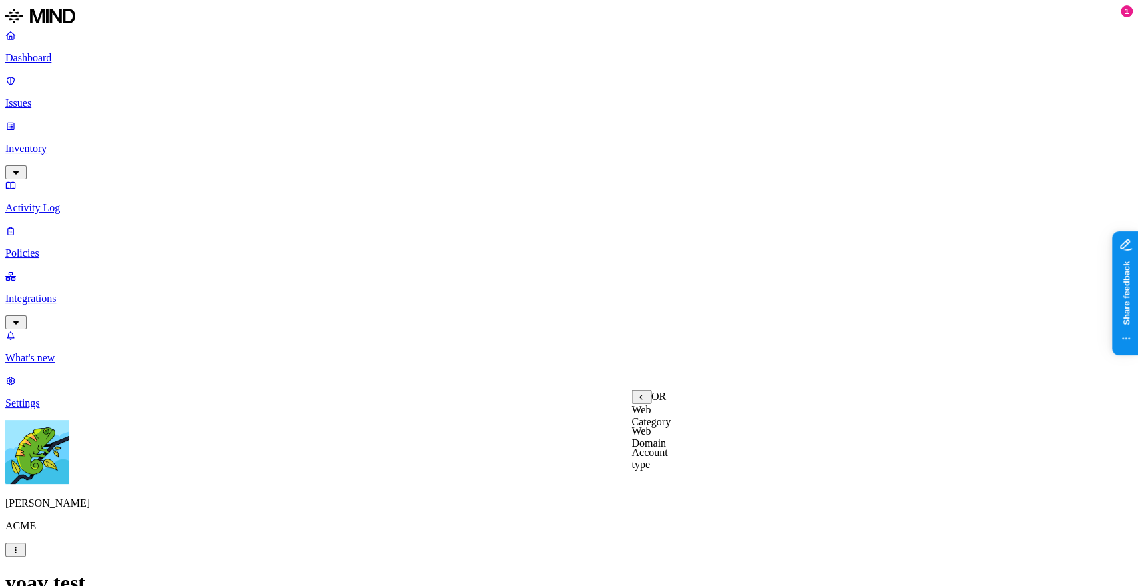
click at [666, 441] on label "Web Domain" at bounding box center [648, 436] width 35 height 23
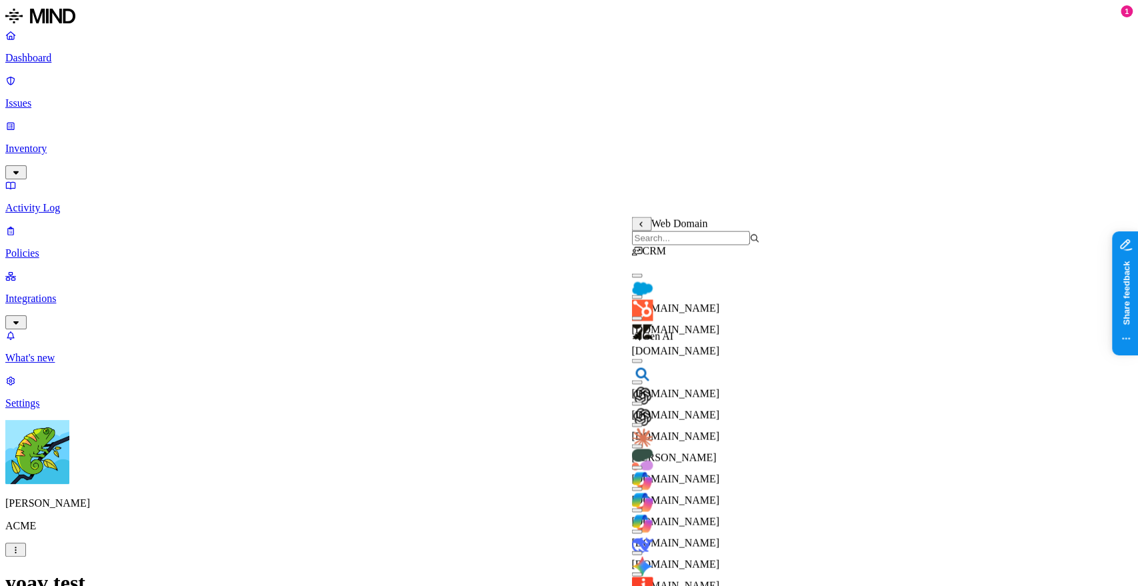
scroll to position [15, 0]
click at [719, 409] on span "[DOMAIN_NAME]" at bounding box center [675, 414] width 88 height 11
click at [713, 365] on div "[DOMAIN_NAME]" at bounding box center [695, 375] width 128 height 48
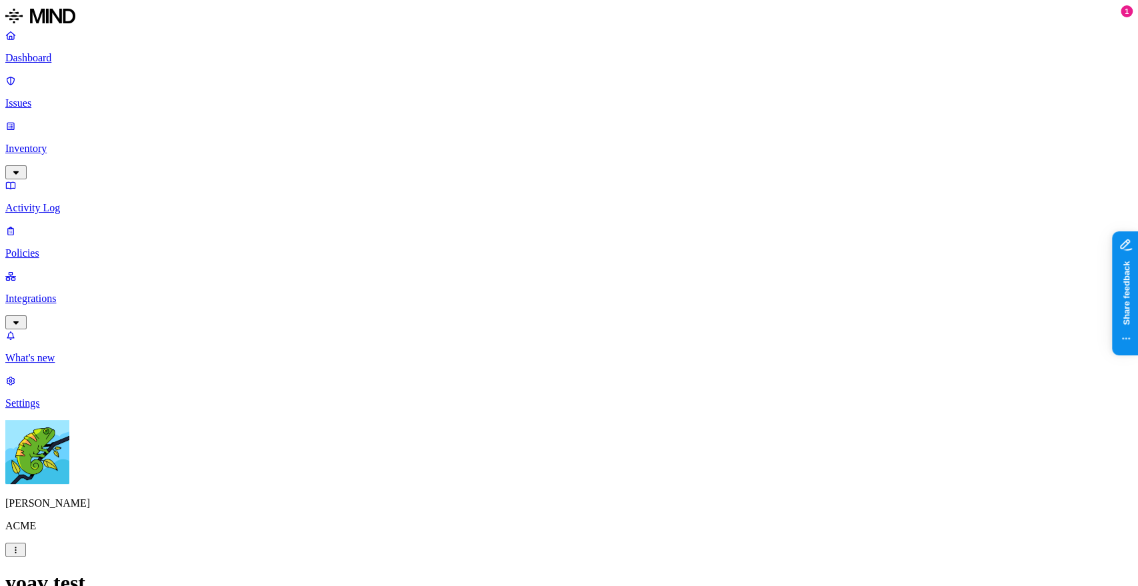
click at [542, 559] on label "is not" at bounding box center [535, 554] width 13 height 23
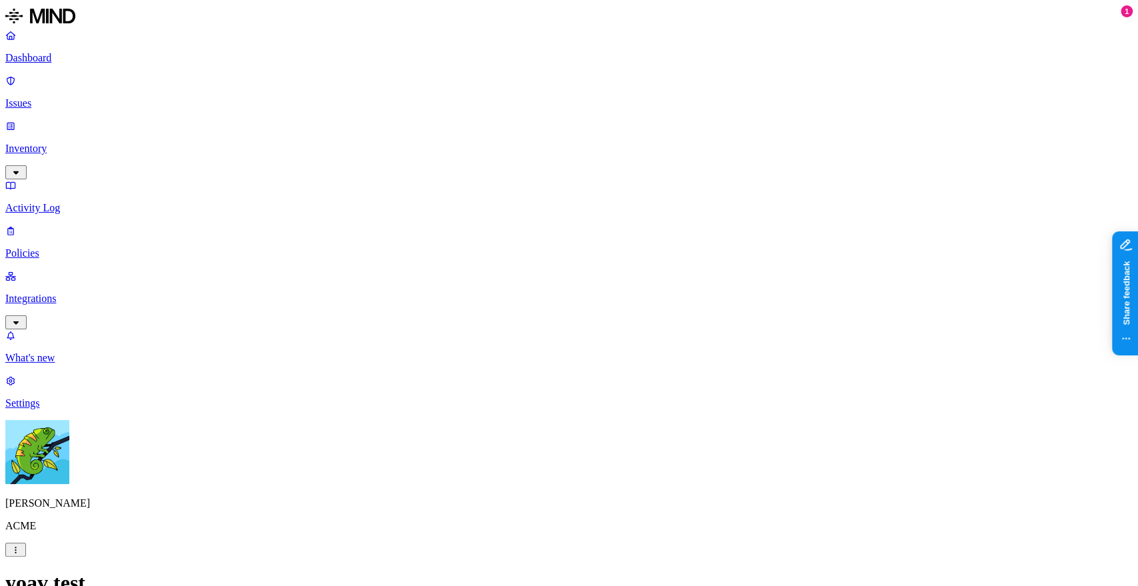
click at [509, 435] on label "Users" at bounding box center [497, 428] width 24 height 11
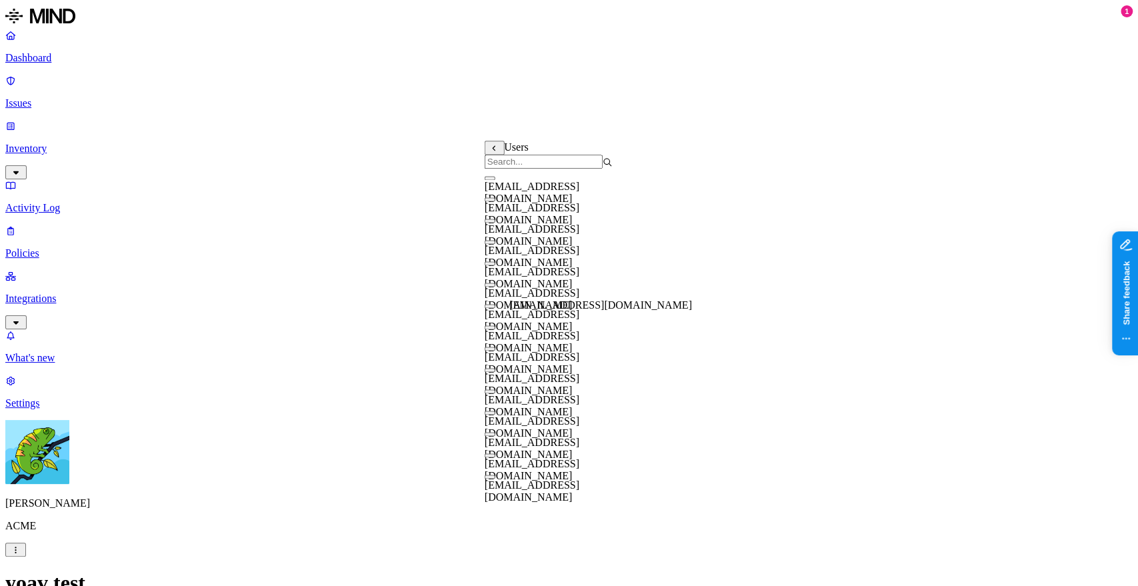
click at [557, 327] on span "[EMAIL_ADDRESS][DOMAIN_NAME]" at bounding box center [532, 320] width 95 height 23
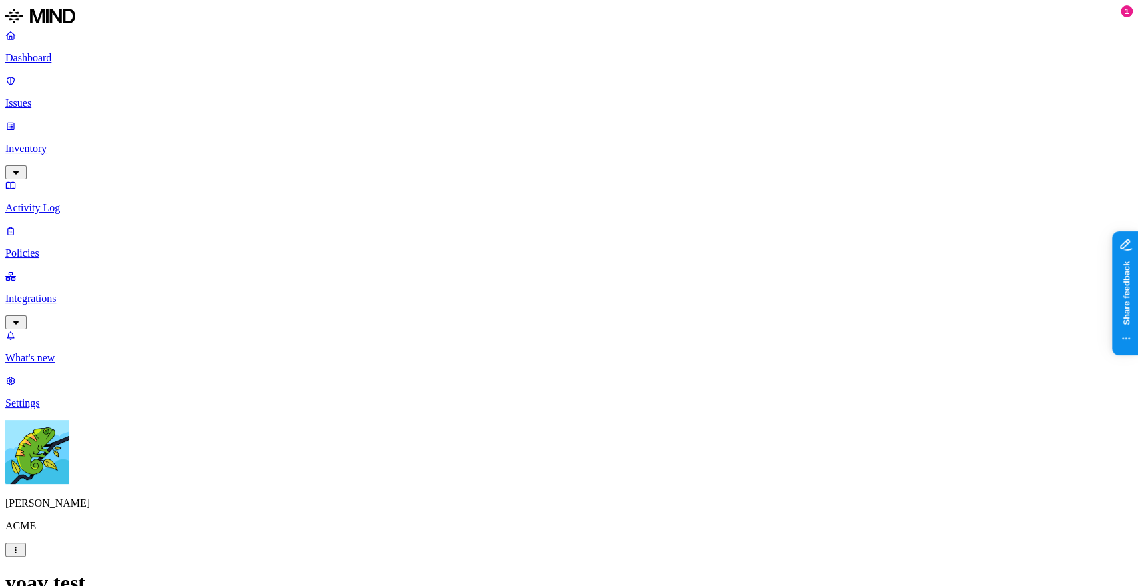
click at [482, 435] on label "is not" at bounding box center [475, 434] width 13 height 23
click at [636, 411] on label "Flagged user" at bounding box center [622, 413] width 35 height 23
click at [638, 449] on label "False" at bounding box center [621, 442] width 33 height 11
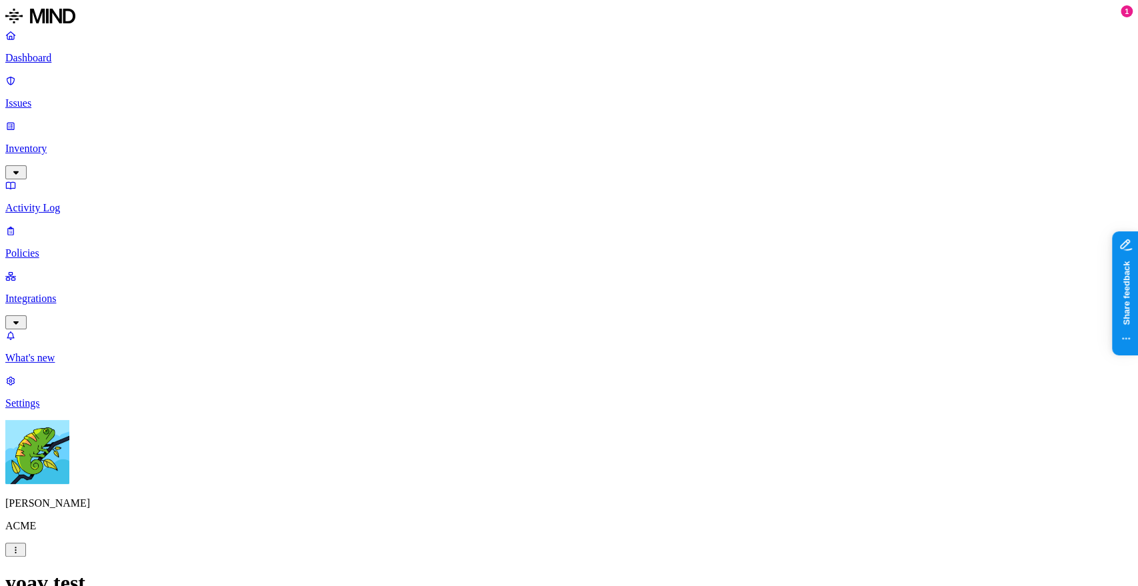
click at [695, 437] on label "is not" at bounding box center [687, 434] width 13 height 23
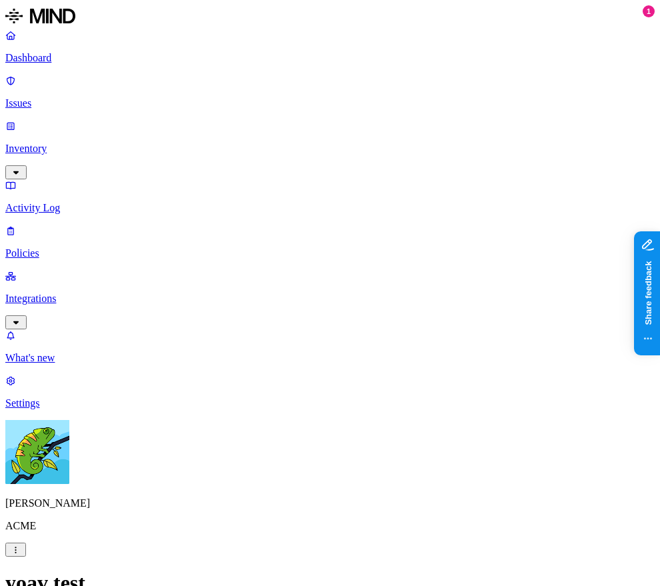
scroll to position [721, 0]
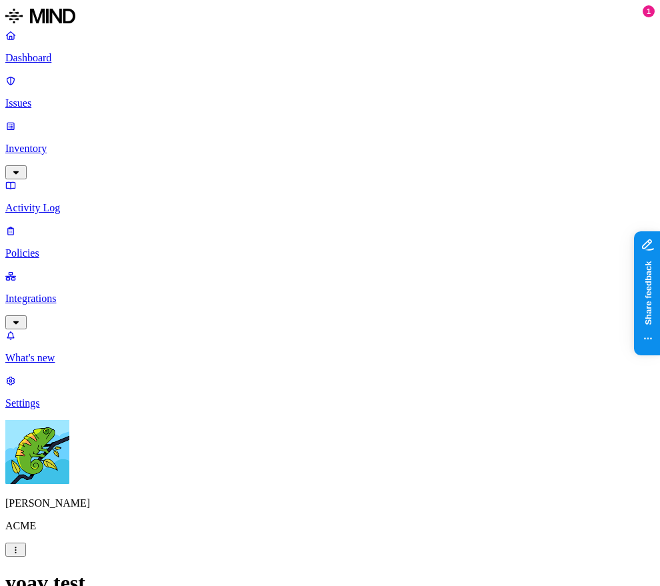
click at [311, 395] on label "is any of" at bounding box center [303, 399] width 15 height 35
click at [309, 424] on label "is not" at bounding box center [302, 414] width 13 height 23
